Goal: Register for event/course

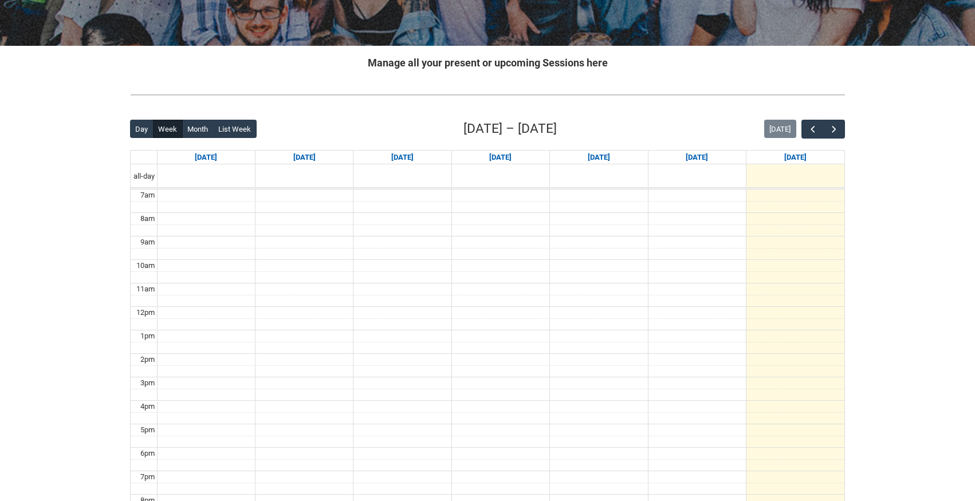
scroll to position [304, 0]
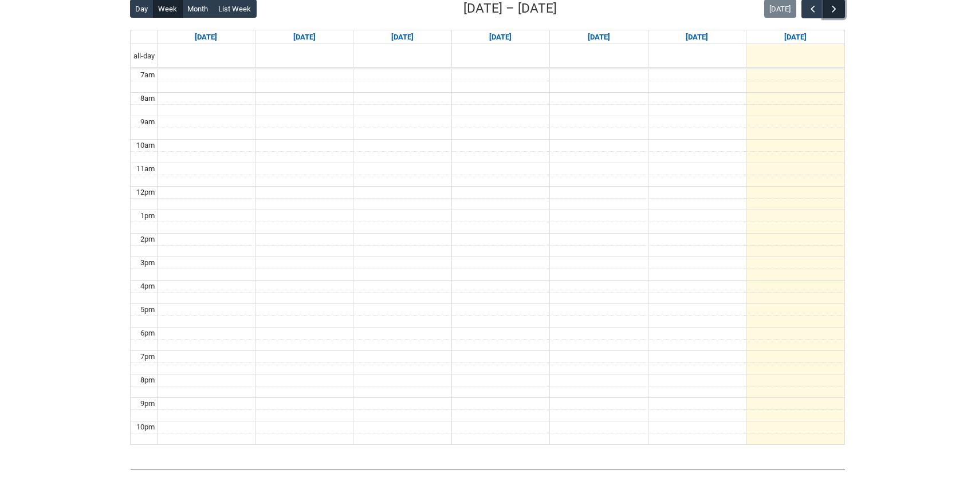
click at [829, 13] on span "button" at bounding box center [833, 8] width 11 height 11
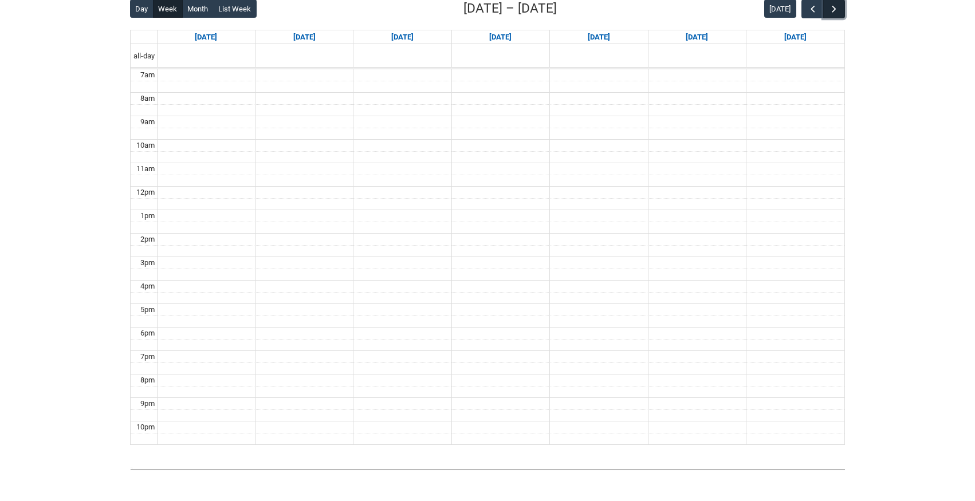
click at [829, 13] on span "button" at bounding box center [833, 8] width 11 height 11
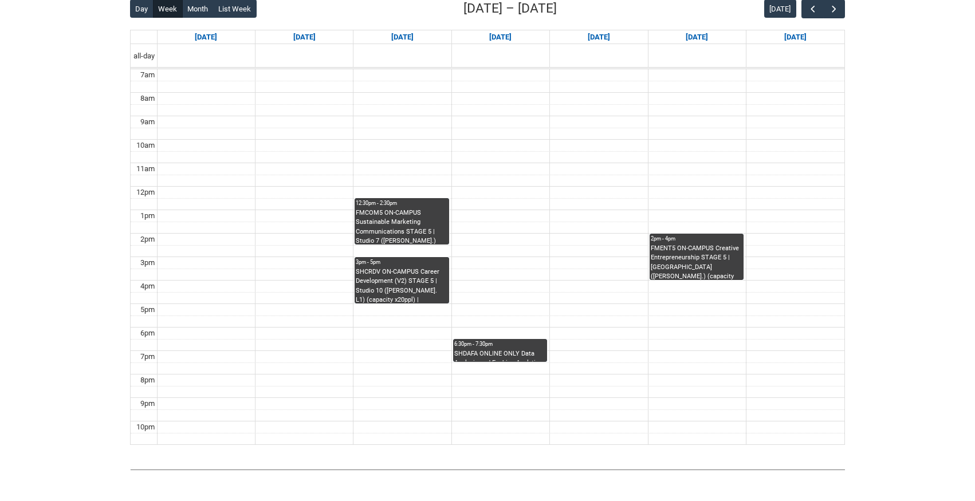
click at [800, 13] on div "[DATE]" at bounding box center [804, 8] width 81 height 19
click at [808, 9] on span "button" at bounding box center [812, 8] width 11 height 11
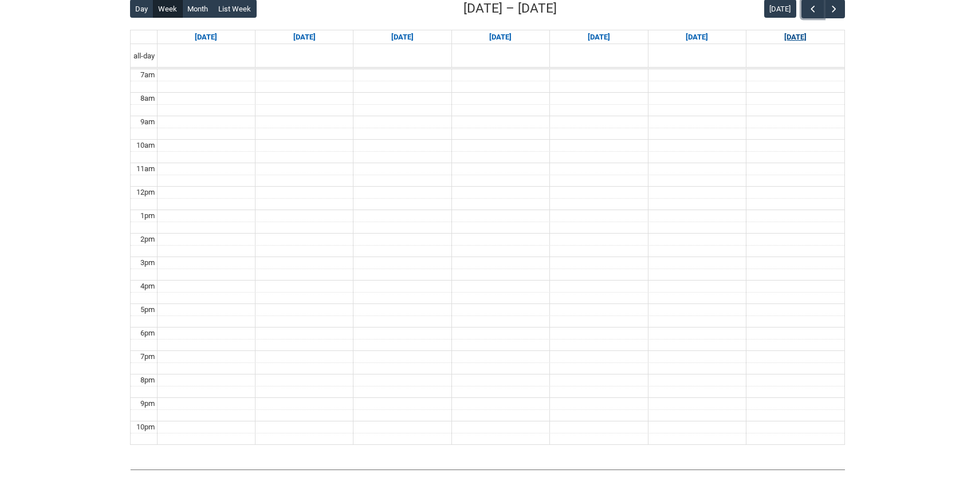
scroll to position [293, 0]
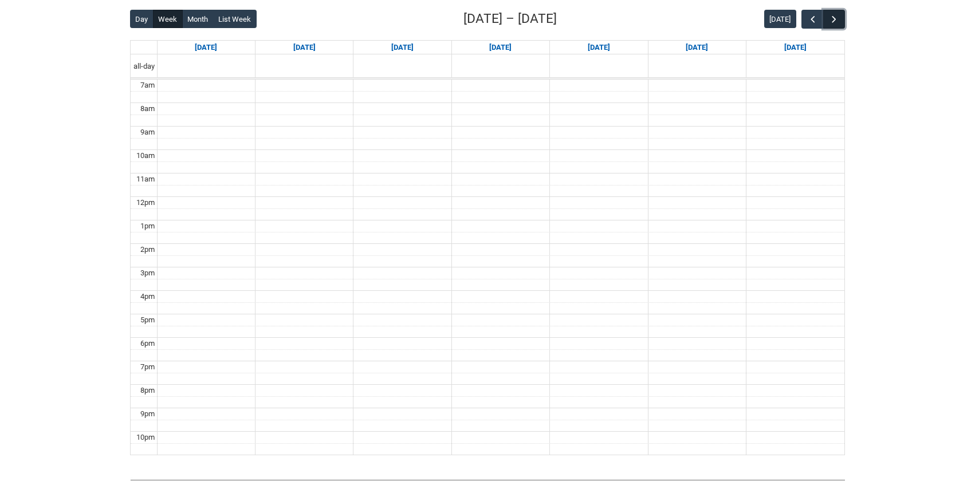
click at [840, 19] on button "button" at bounding box center [834, 19] width 22 height 19
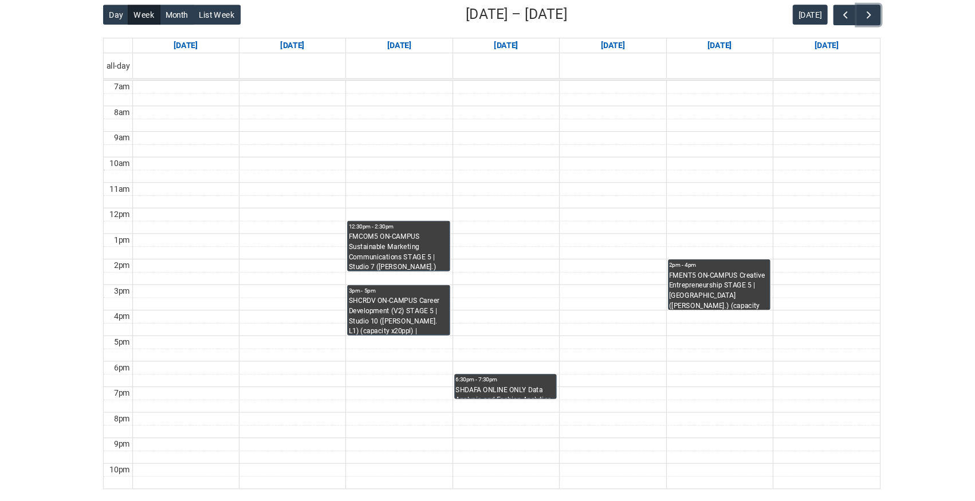
click at [521, 368] on div "SHDAFA ONLINE ONLY Data Analysis and Fashion Analytics STAGE 5 | Online | [PERS…" at bounding box center [500, 366] width 92 height 13
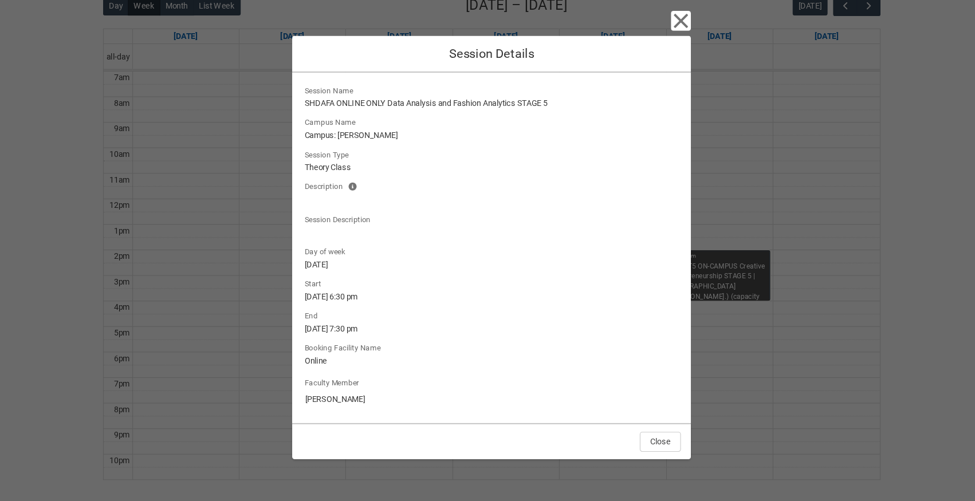
drag, startPoint x: 325, startPoint y: 375, endPoint x: 406, endPoint y: 388, distance: 81.7
click at [406, 388] on input "[PERSON_NAME]" at bounding box center [488, 381] width 344 height 18
click at [358, 382] on input "[PERSON_NAME]" at bounding box center [488, 381] width 344 height 18
drag, startPoint x: 372, startPoint y: 382, endPoint x: 447, endPoint y: 376, distance: 75.3
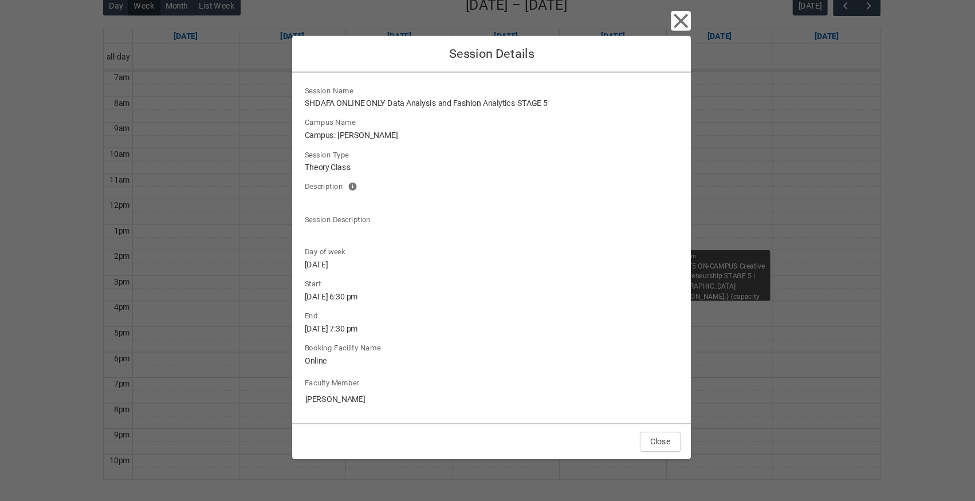
click at [447, 376] on input "[PERSON_NAME]" at bounding box center [488, 381] width 344 height 18
click at [314, 168] on lightning-output-field "Session Type Theory Class" at bounding box center [487, 161] width 348 height 25
click at [658, 30] on icon "button" at bounding box center [661, 32] width 13 height 13
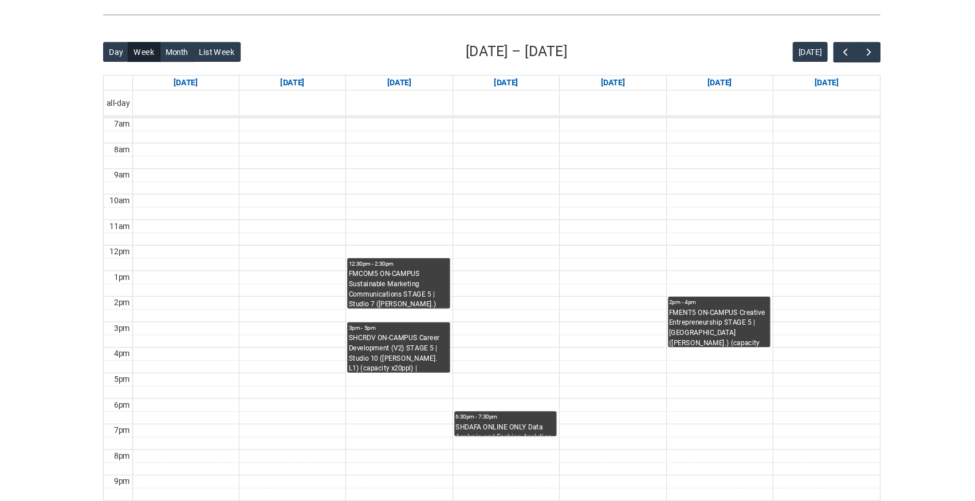
scroll to position [263, 0]
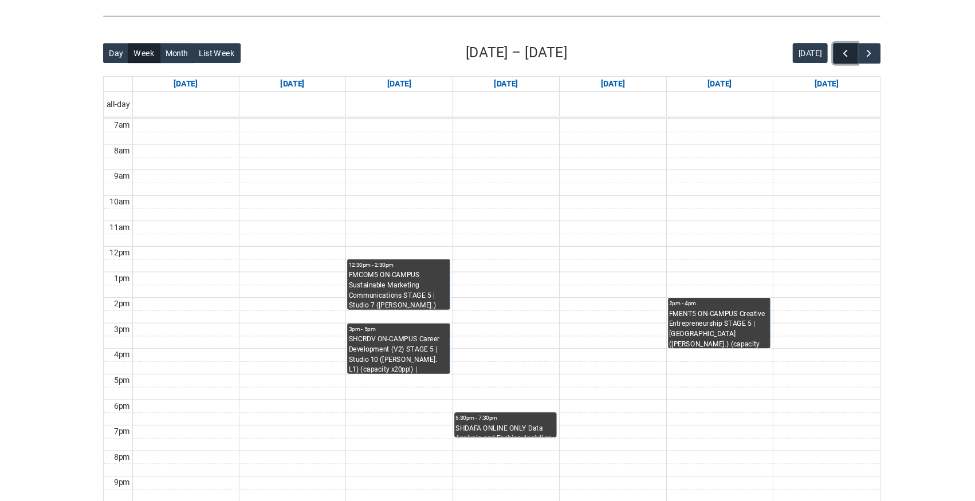
click at [813, 53] on span "button" at bounding box center [812, 49] width 11 height 11
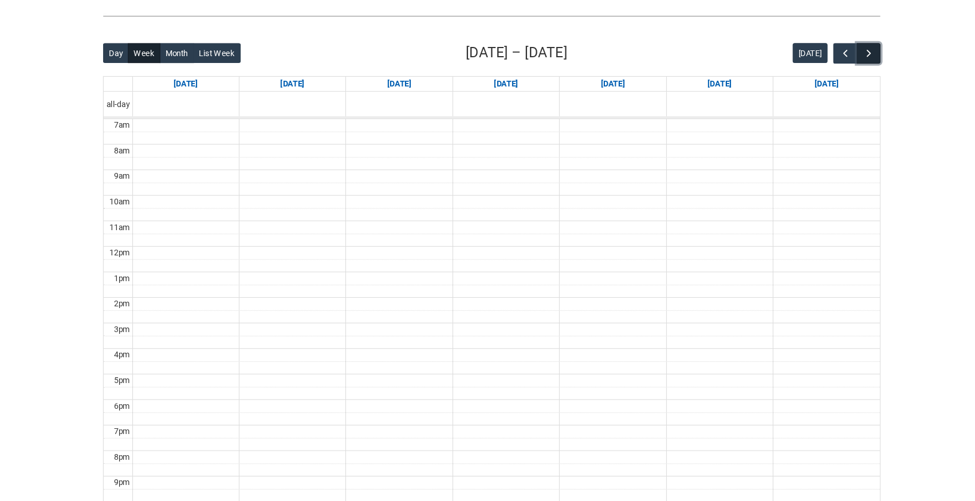
click at [844, 49] on button "button" at bounding box center [834, 49] width 22 height 19
